Goal: Information Seeking & Learning: Check status

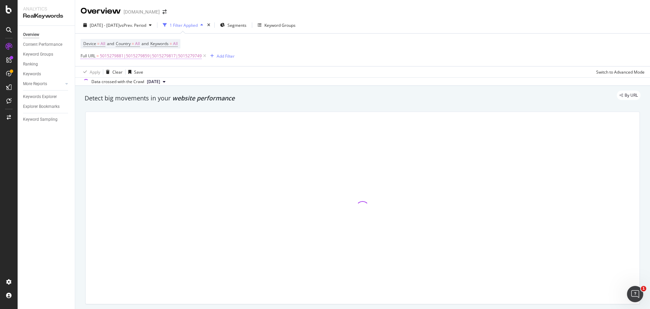
click at [137, 53] on span "5015279881|5015279859|5015279817|5015279749" at bounding box center [151, 55] width 102 height 9
click at [155, 83] on icon at bounding box center [156, 84] width 4 height 5
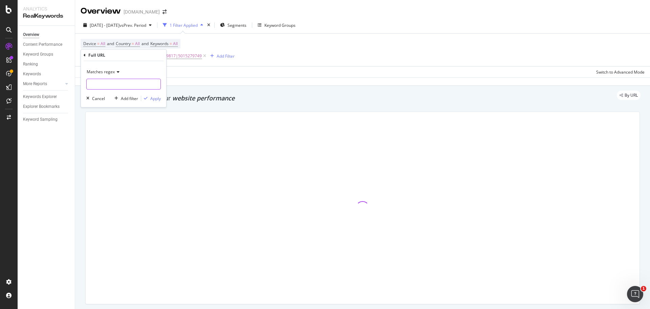
click at [128, 85] on input "text" at bounding box center [124, 84] width 74 height 11
paste input "1002867020"
type input "1002867020"
click at [155, 99] on div "Apply" at bounding box center [155, 99] width 11 height 6
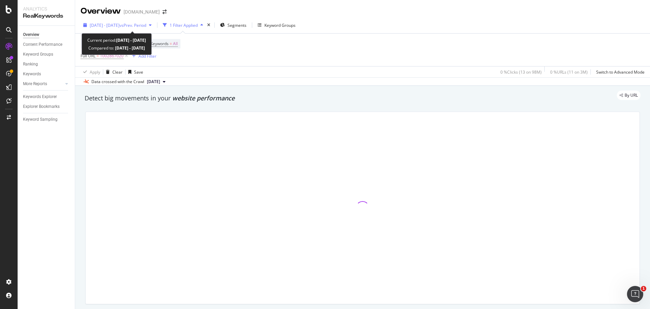
click at [140, 29] on div "[DATE] - [DATE] vs Prev. Period" at bounding box center [118, 25] width 74 height 10
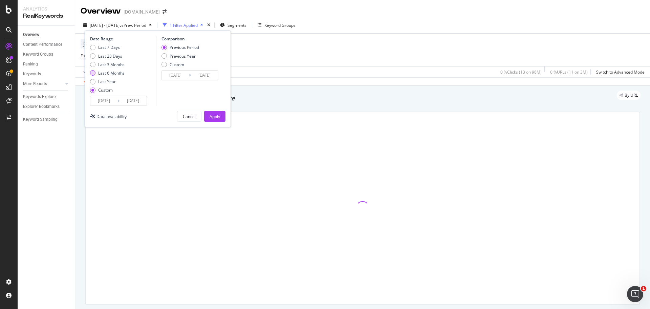
click at [112, 73] on div "Last 6 Months" at bounding box center [111, 73] width 26 height 6
type input "[DATE]"
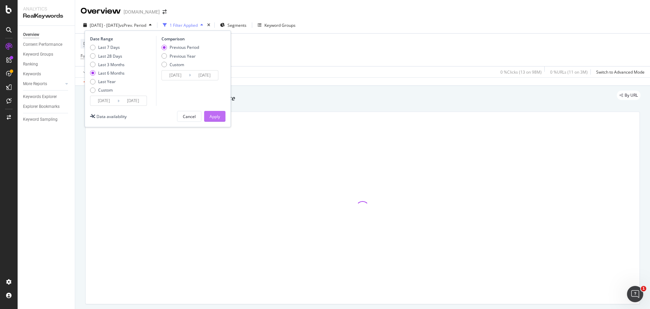
click at [211, 114] on div "Apply" at bounding box center [215, 116] width 11 height 6
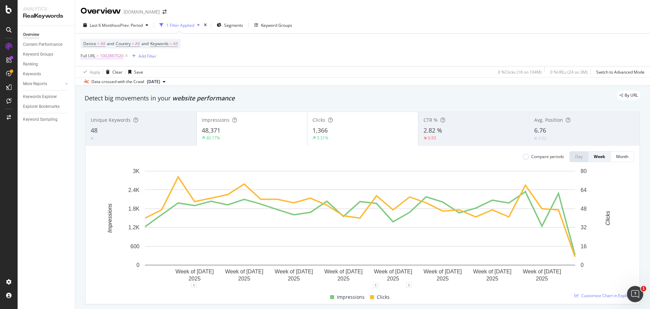
click at [108, 54] on span "1002867020" at bounding box center [112, 55] width 24 height 9
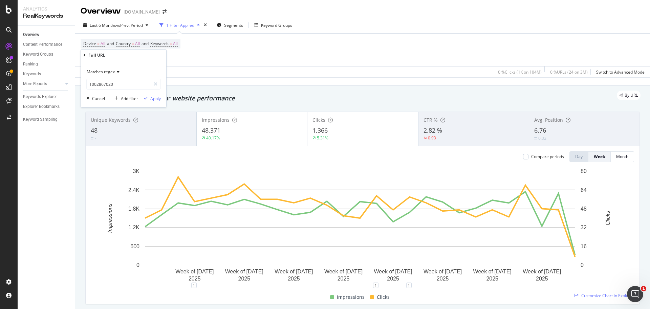
click at [212, 62] on div "Device = All and Country = All and Keywords = All Full URL = 1002867020 Add Fil…" at bounding box center [363, 50] width 564 height 33
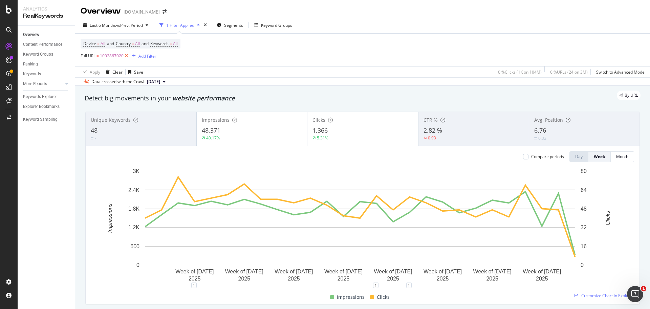
click at [125, 55] on icon at bounding box center [127, 56] width 6 height 7
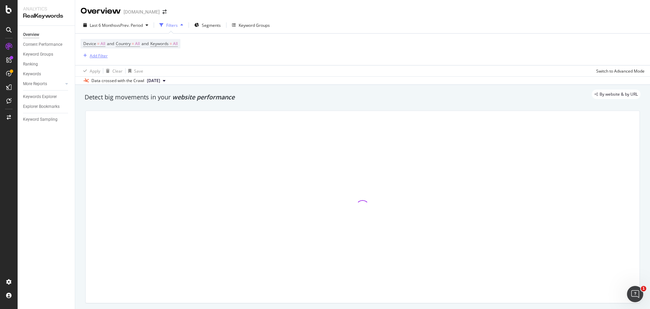
click at [95, 54] on div "Add Filter" at bounding box center [99, 56] width 18 height 6
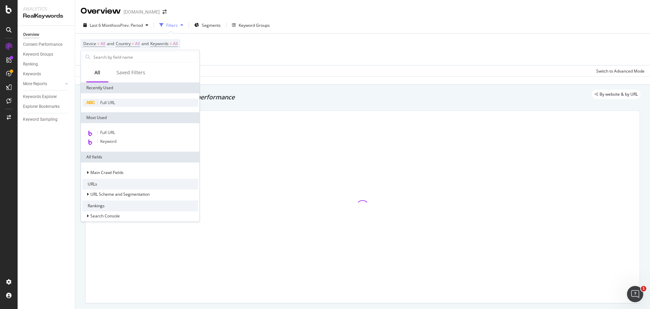
click at [108, 103] on span "Full URL" at bounding box center [107, 103] width 15 height 6
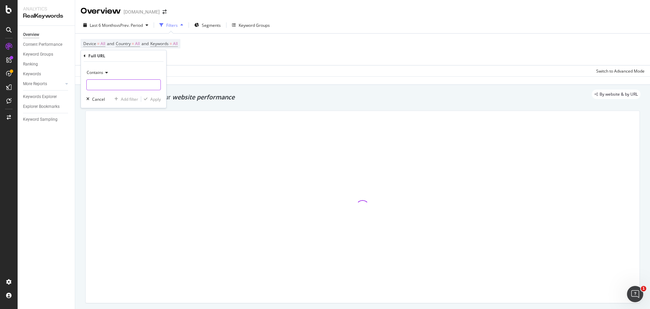
click at [124, 82] on input "text" at bounding box center [124, 84] width 74 height 11
click at [106, 72] on icon at bounding box center [105, 72] width 5 height 4
click at [105, 84] on span "Equal to" at bounding box center [97, 87] width 15 height 6
click at [105, 84] on input "text" at bounding box center [124, 84] width 74 height 11
paste input "[URL][DOMAIN_NAME][PERSON_NAME]"
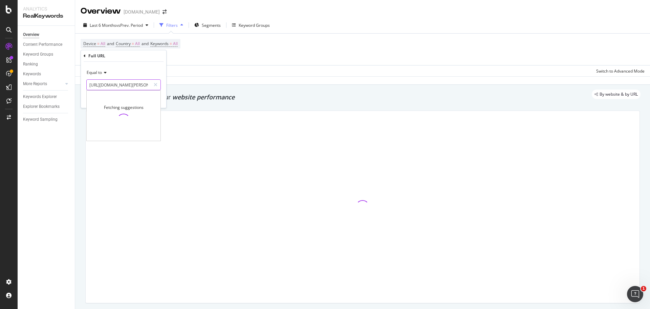
scroll to position [0, 145]
type input "[URL][DOMAIN_NAME][PERSON_NAME]"
click at [154, 101] on div "Apply" at bounding box center [155, 99] width 11 height 6
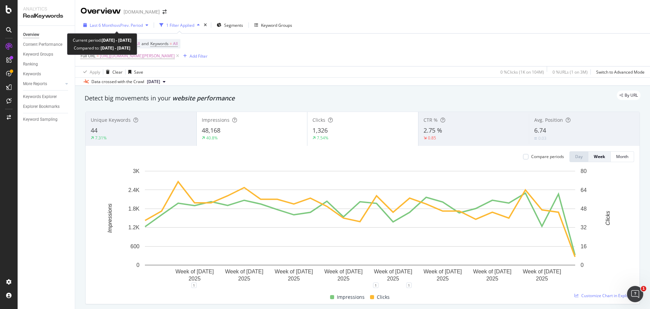
click at [129, 27] on span "vs Prev. Period" at bounding box center [129, 25] width 27 height 6
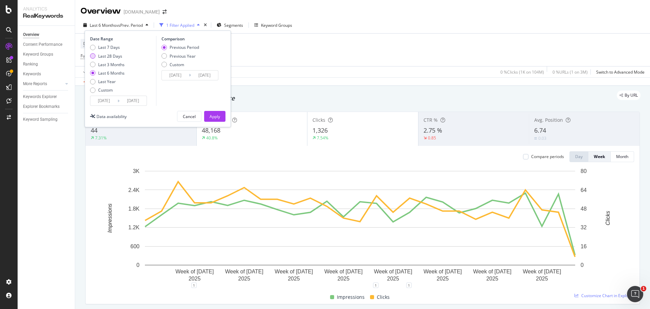
click at [111, 55] on div "Last 28 Days" at bounding box center [110, 56] width 24 height 6
type input "[DATE]"
click at [210, 115] on div "Apply" at bounding box center [215, 116] width 11 height 6
